Goal: Transaction & Acquisition: Purchase product/service

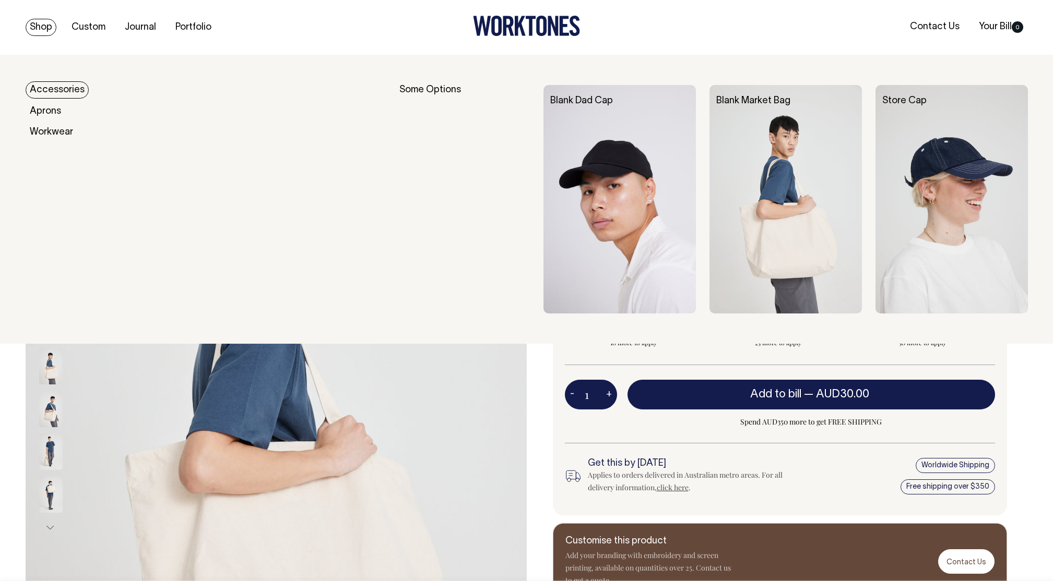
click at [45, 89] on link "Accessories" at bounding box center [57, 89] width 63 height 17
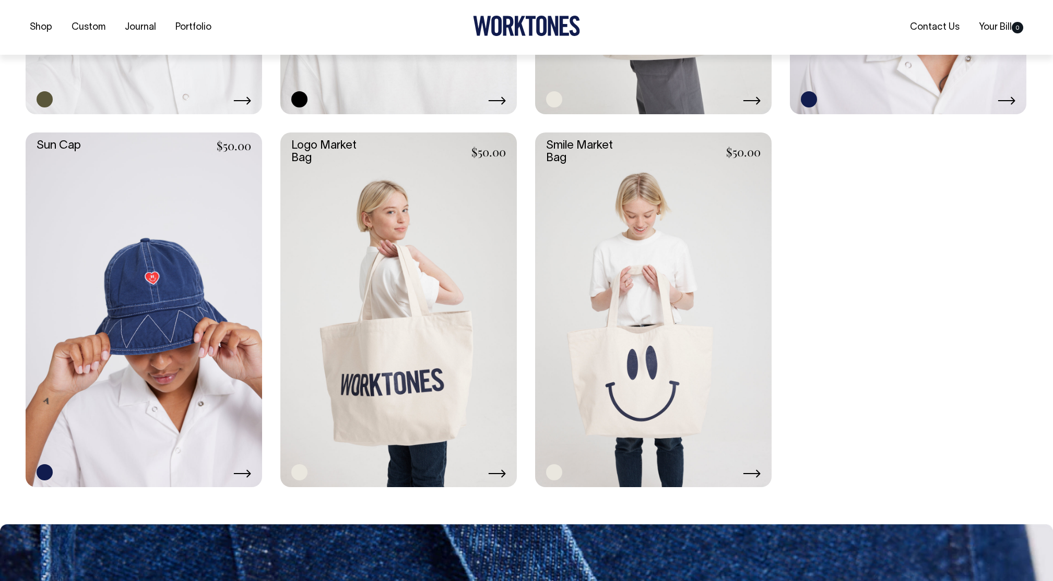
scroll to position [1118, 0]
click at [424, 319] on link at bounding box center [398, 309] width 236 height 355
